Goal: Information Seeking & Learning: Learn about a topic

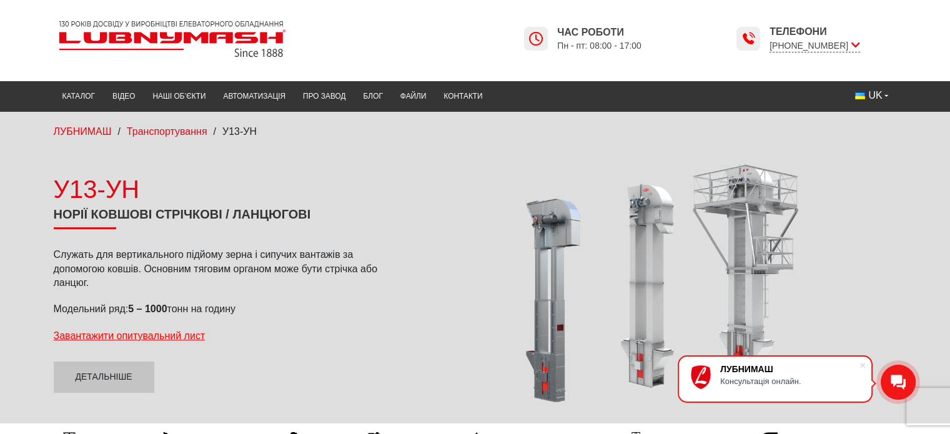
click at [550, 353] on div at bounding box center [655, 283] width 484 height 246
click at [754, 262] on div at bounding box center [655, 283] width 484 height 246
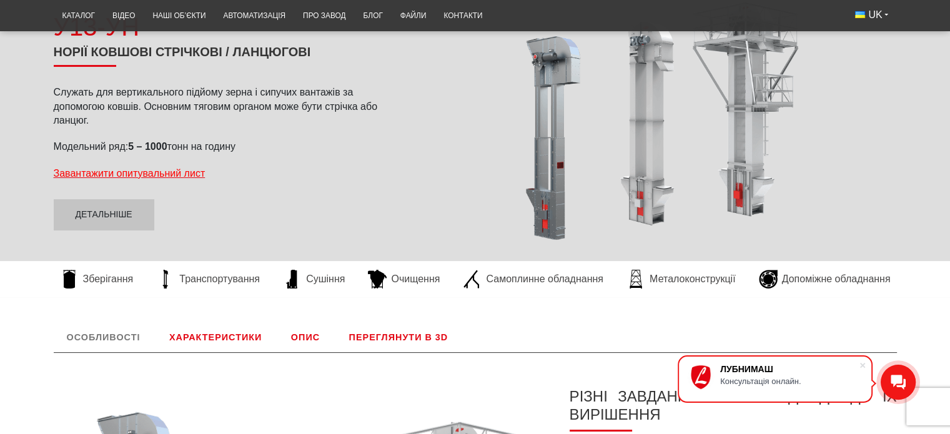
scroll to position [156, 0]
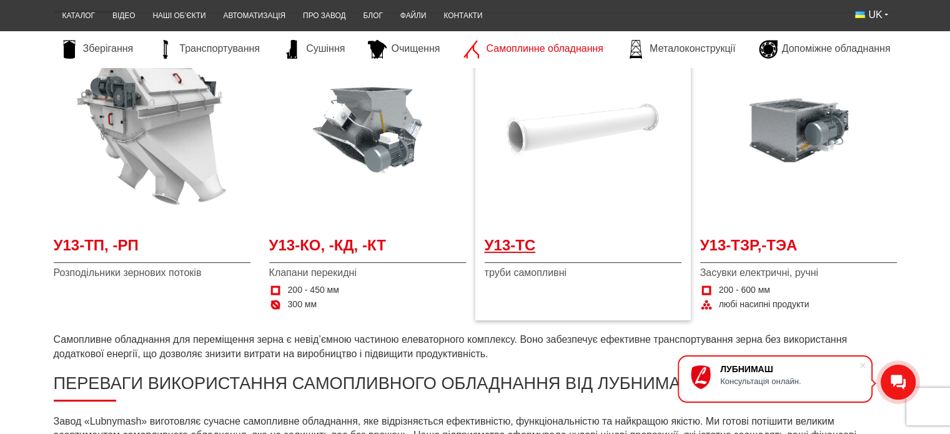
scroll to position [250, 0]
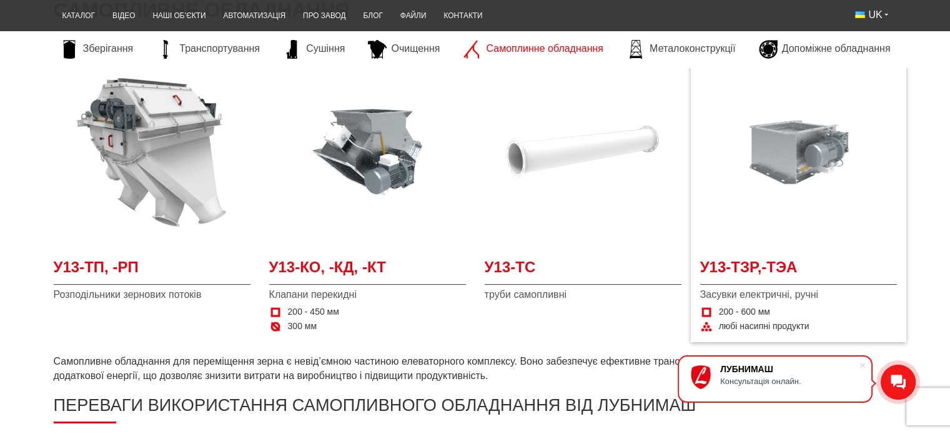
click at [804, 159] on img at bounding box center [798, 152] width 197 height 197
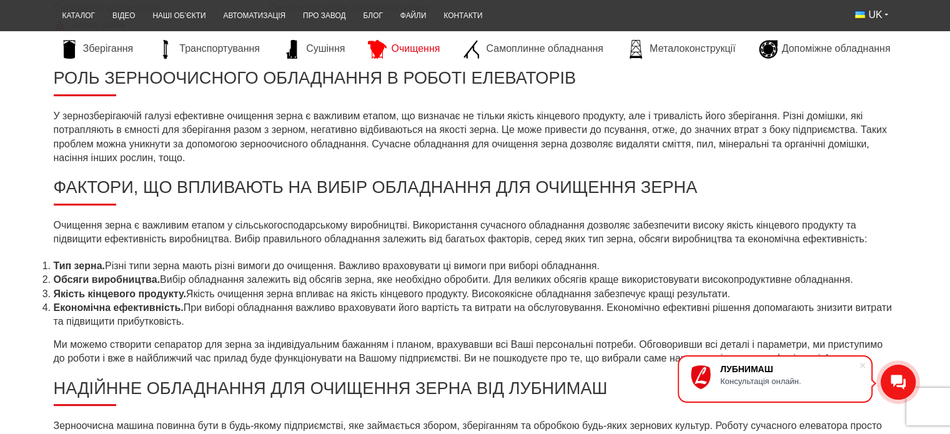
scroll to position [562, 0]
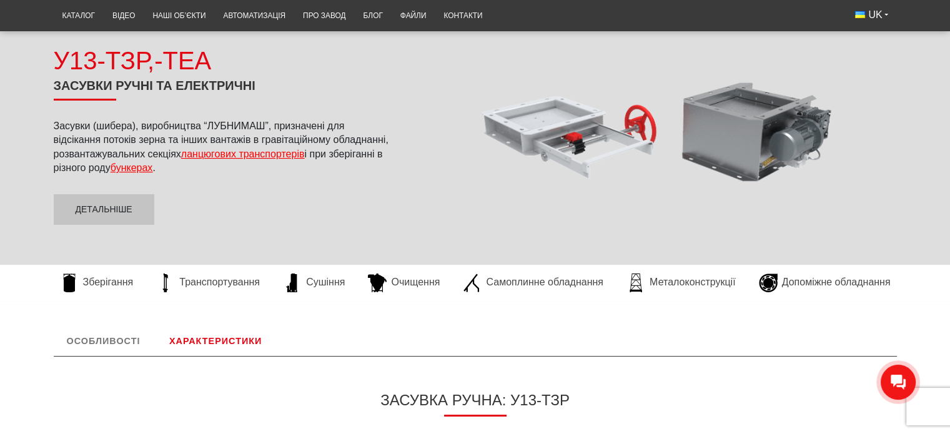
scroll to position [62, 0]
